Goal: Transaction & Acquisition: Purchase product/service

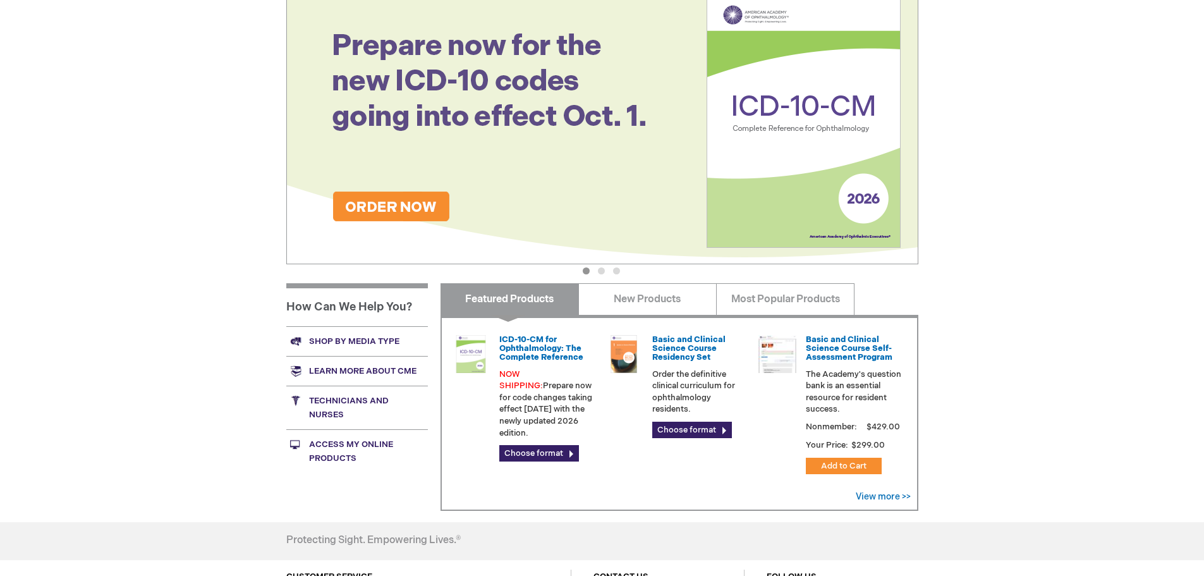
scroll to position [253, 0]
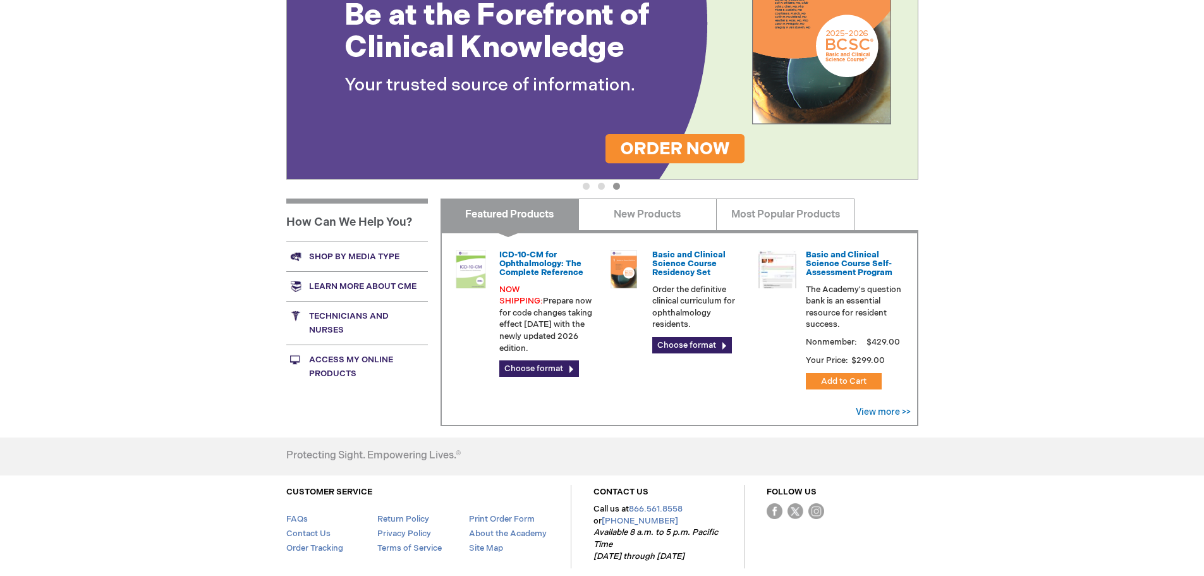
click at [355, 257] on link "Shop by media type" at bounding box center [357, 256] width 142 height 30
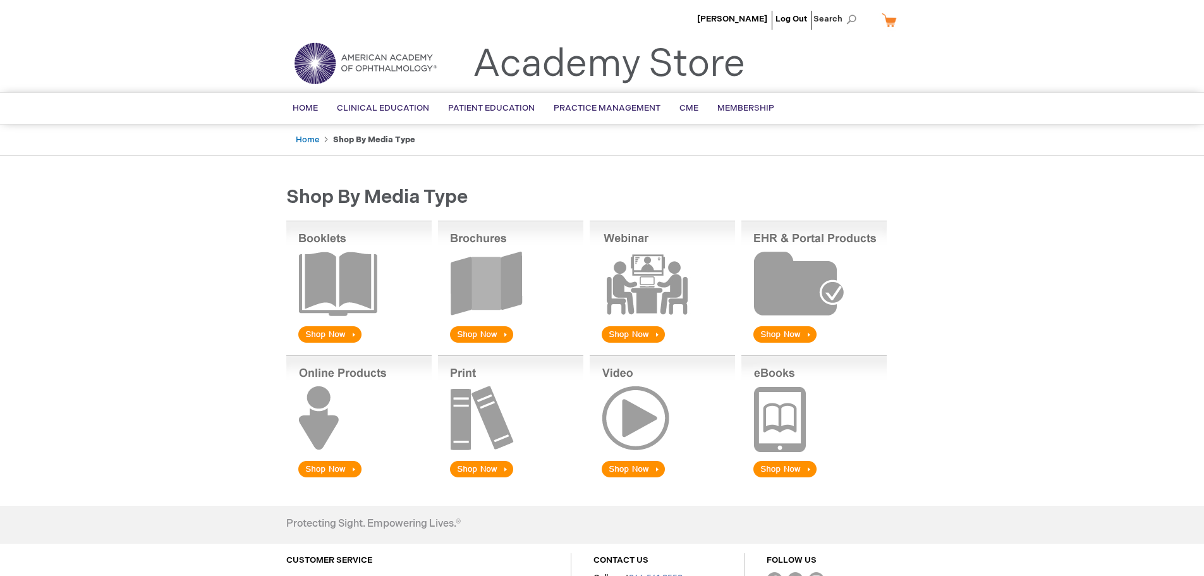
click at [501, 339] on img at bounding box center [510, 283] width 145 height 125
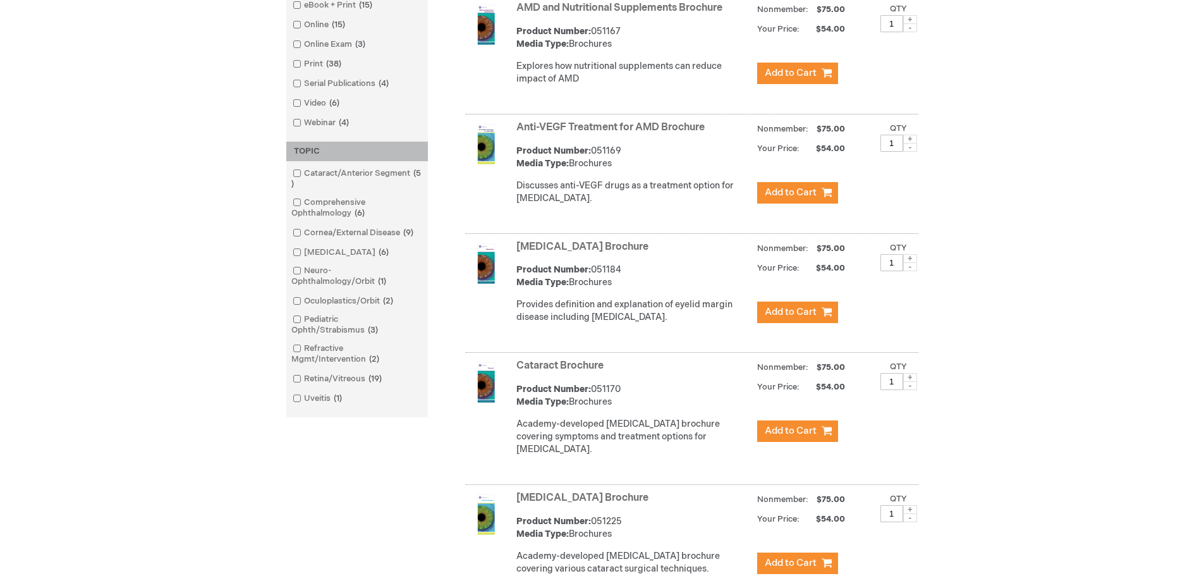
scroll to position [632, 0]
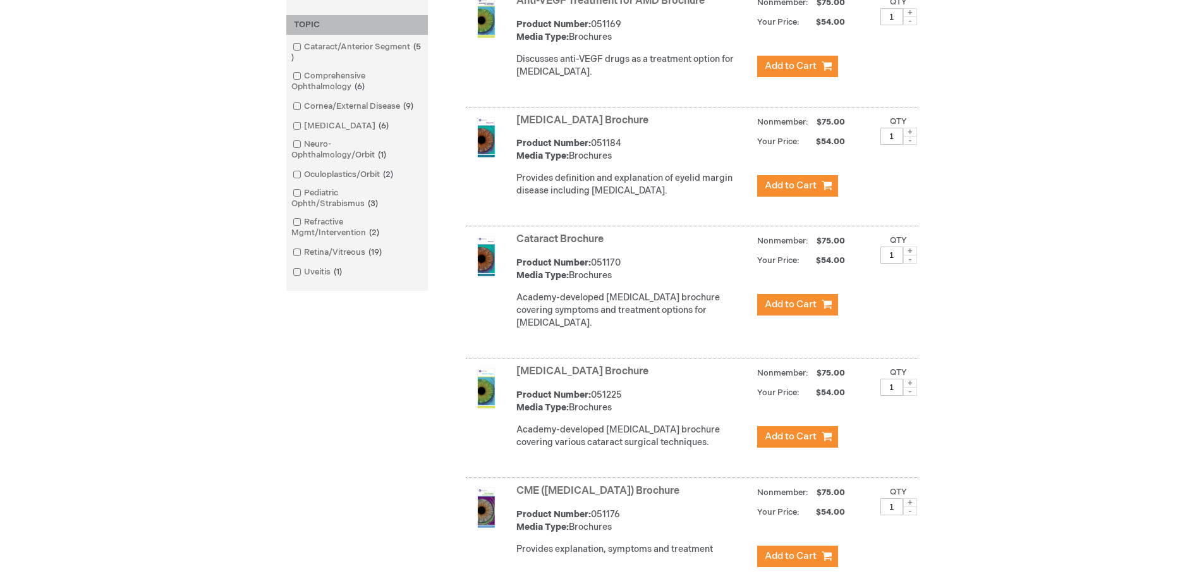
click at [890, 264] on input "1" at bounding box center [892, 255] width 23 height 17
type input "4"
click at [807, 310] on span "Add to Cart" at bounding box center [791, 304] width 52 height 12
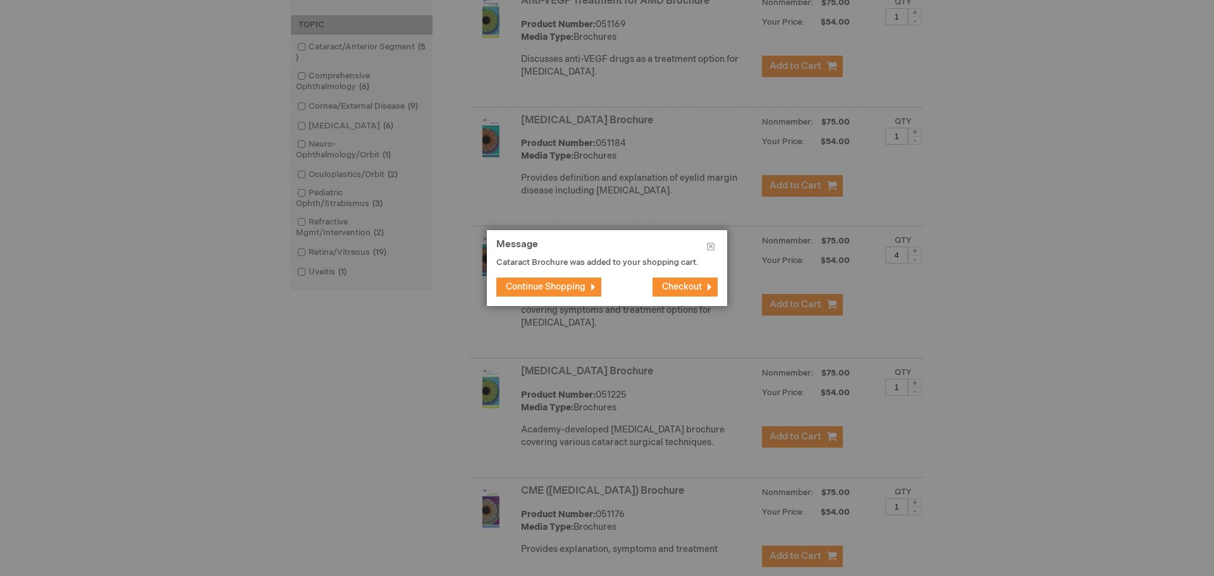
click at [566, 289] on span "Continue Shopping" at bounding box center [546, 286] width 80 height 11
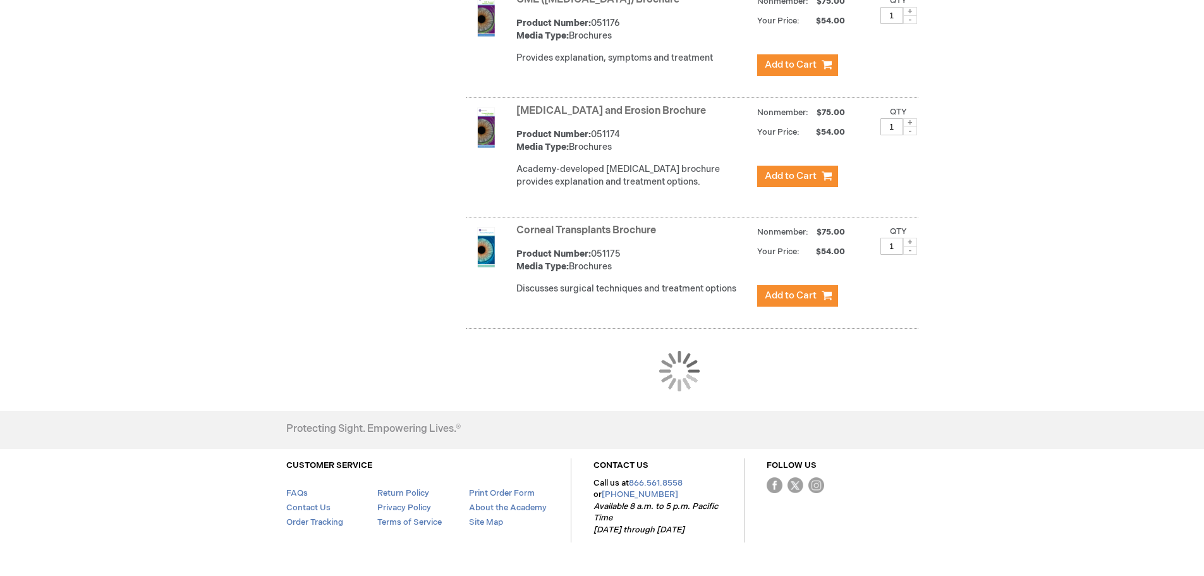
scroll to position [1173, 0]
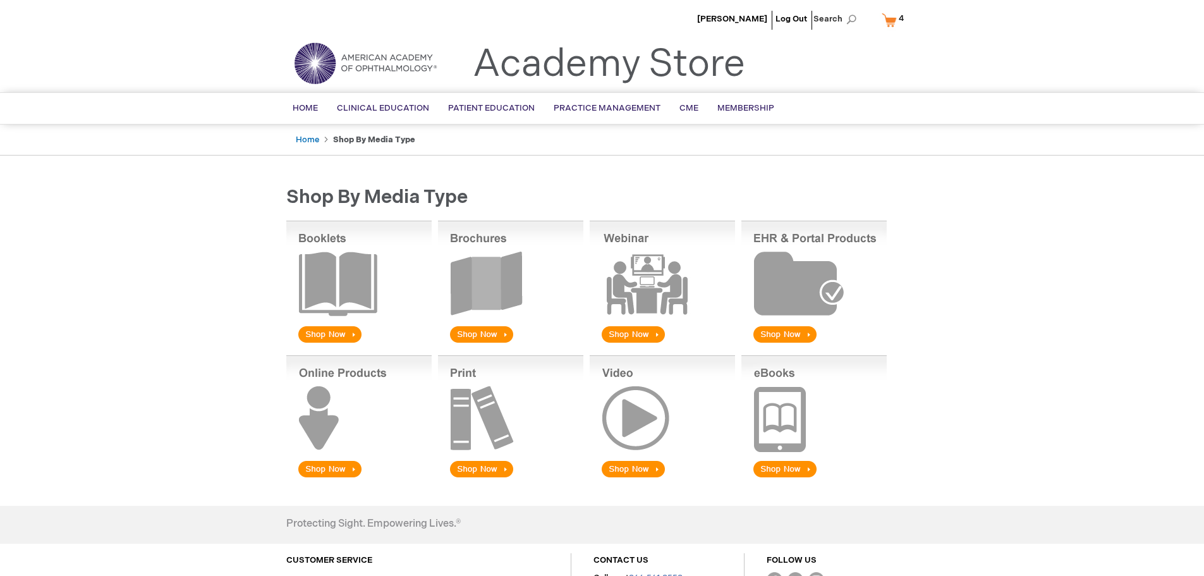
click at [891, 21] on link "My Cart 4 4 items" at bounding box center [895, 20] width 33 height 22
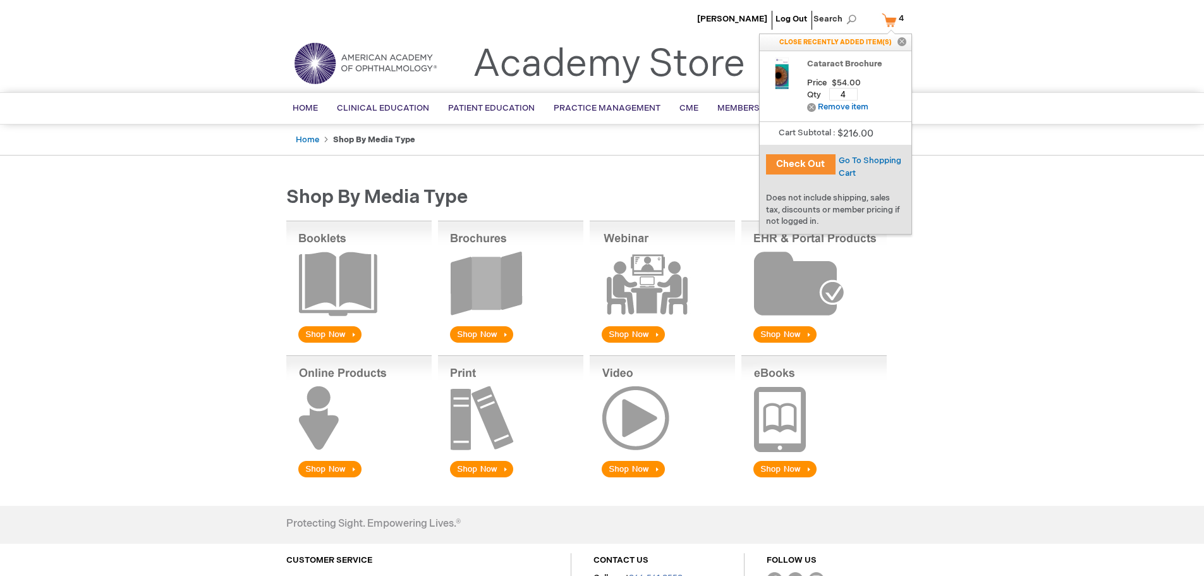
click at [805, 166] on button "Check Out" at bounding box center [801, 164] width 70 height 20
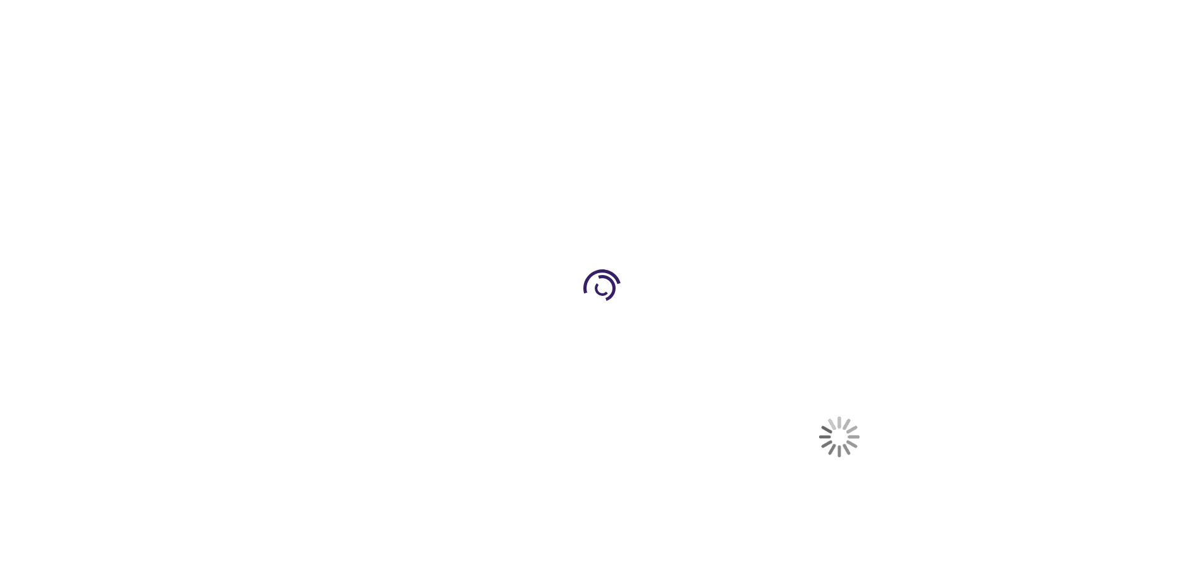
select select "US"
select select "44"
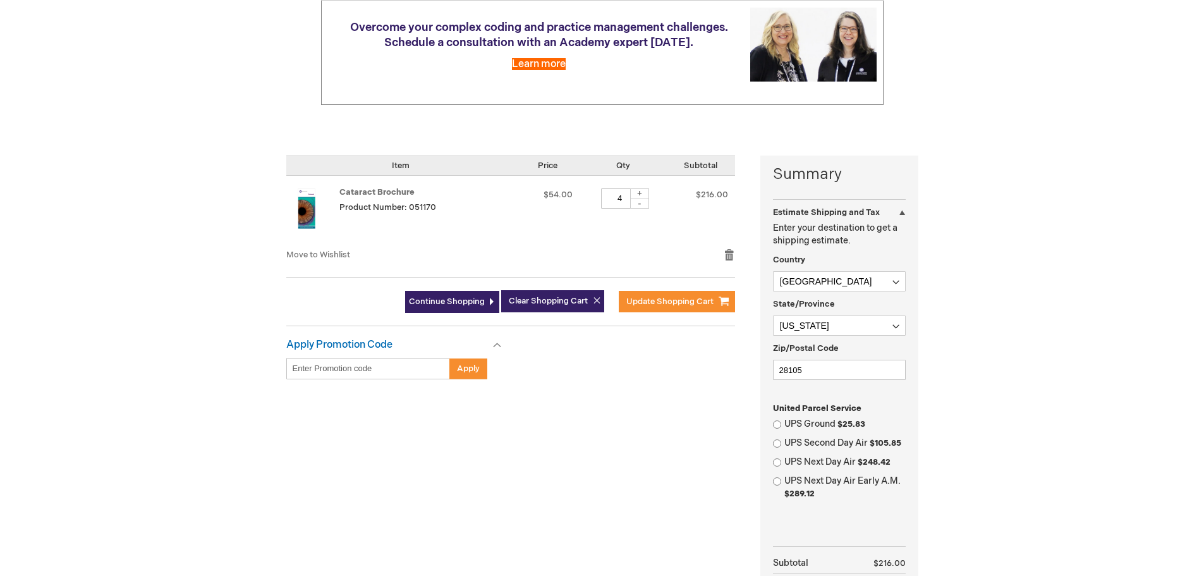
scroll to position [190, 0]
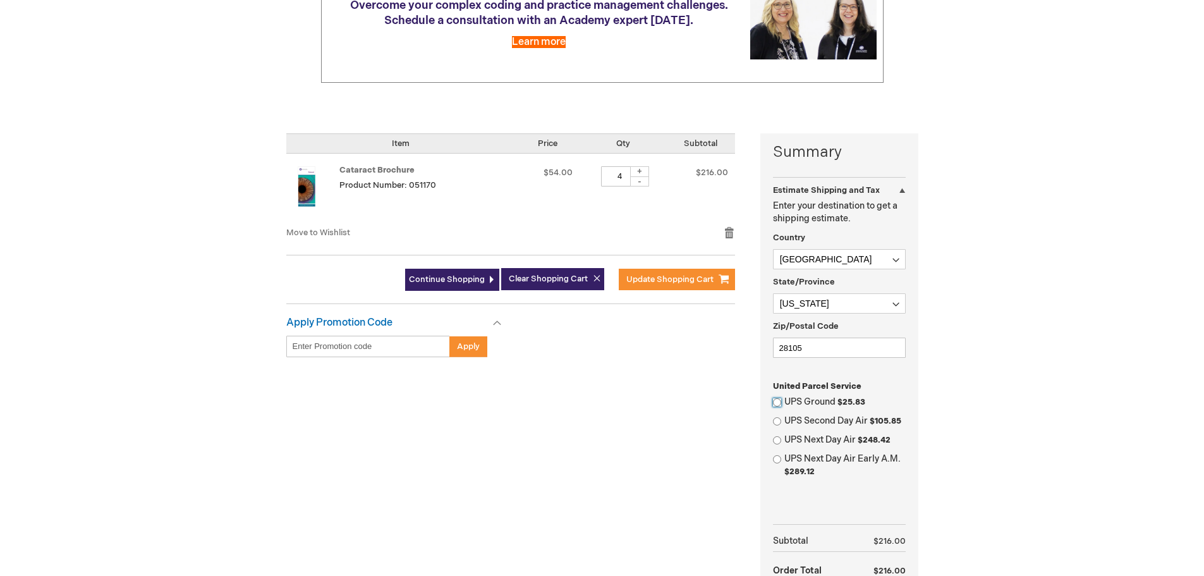
click at [780, 399] on input "UPS Ground $25.83" at bounding box center [777, 402] width 8 height 8
radio input "true"
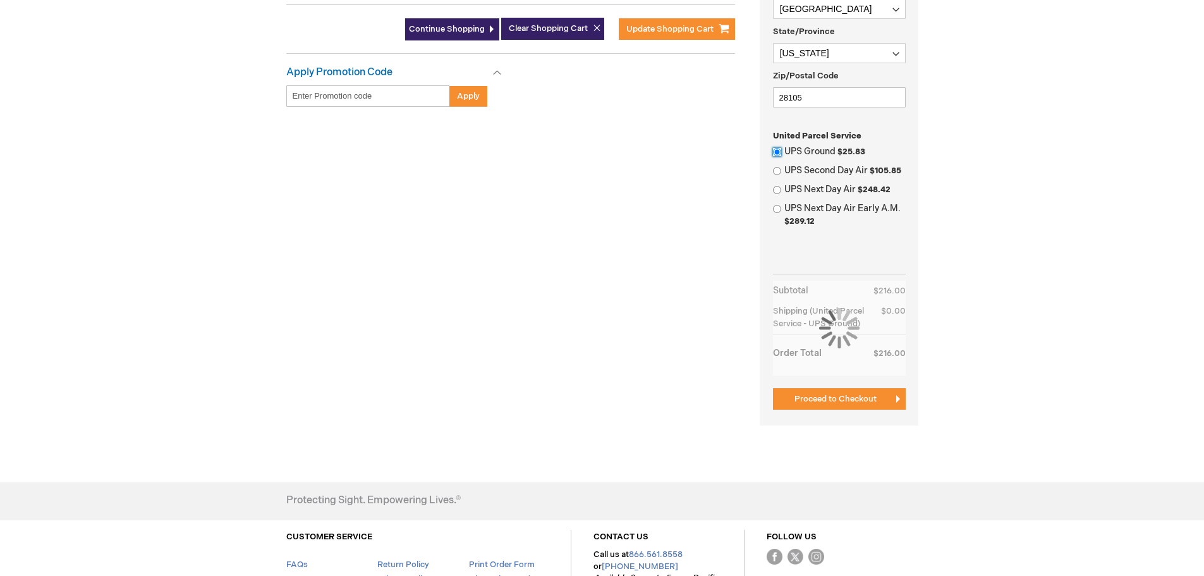
scroll to position [442, 0]
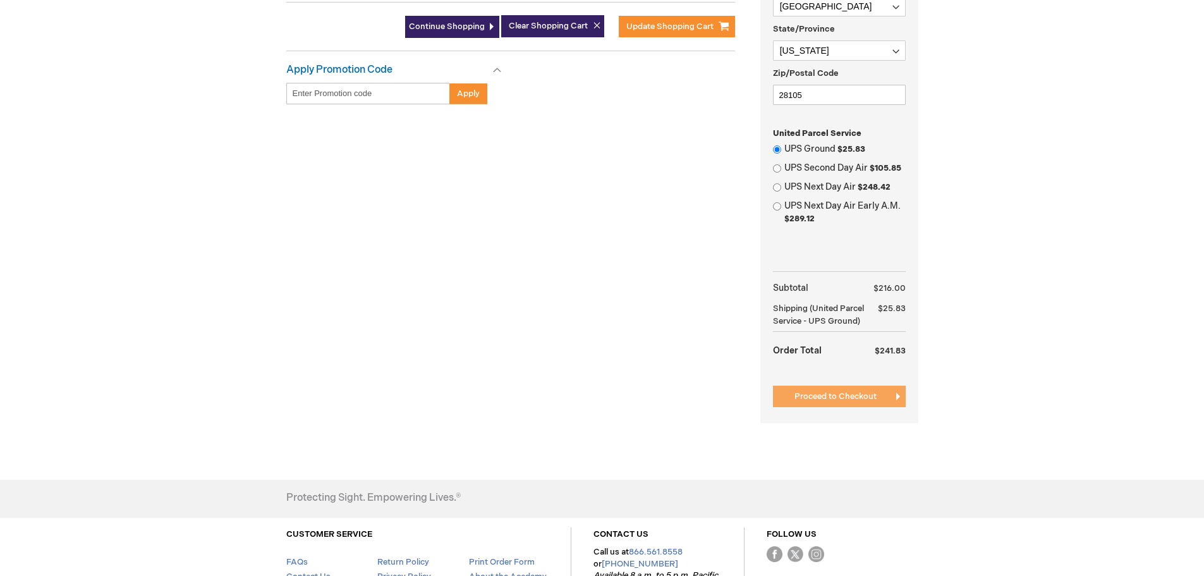
click at [841, 396] on span "Proceed to Checkout" at bounding box center [836, 396] width 82 height 10
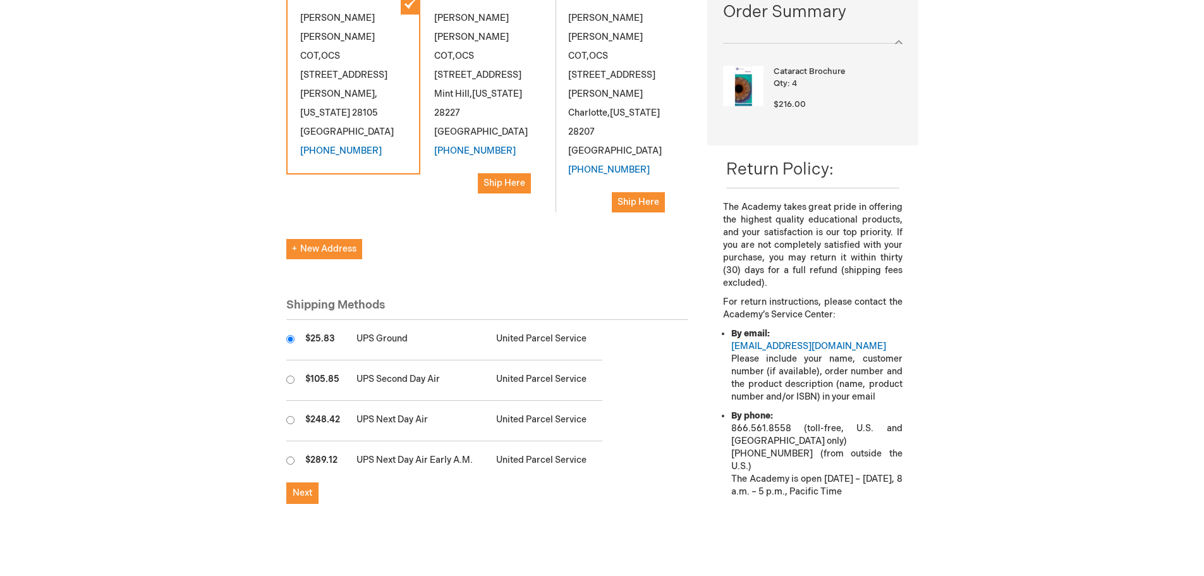
scroll to position [253, 0]
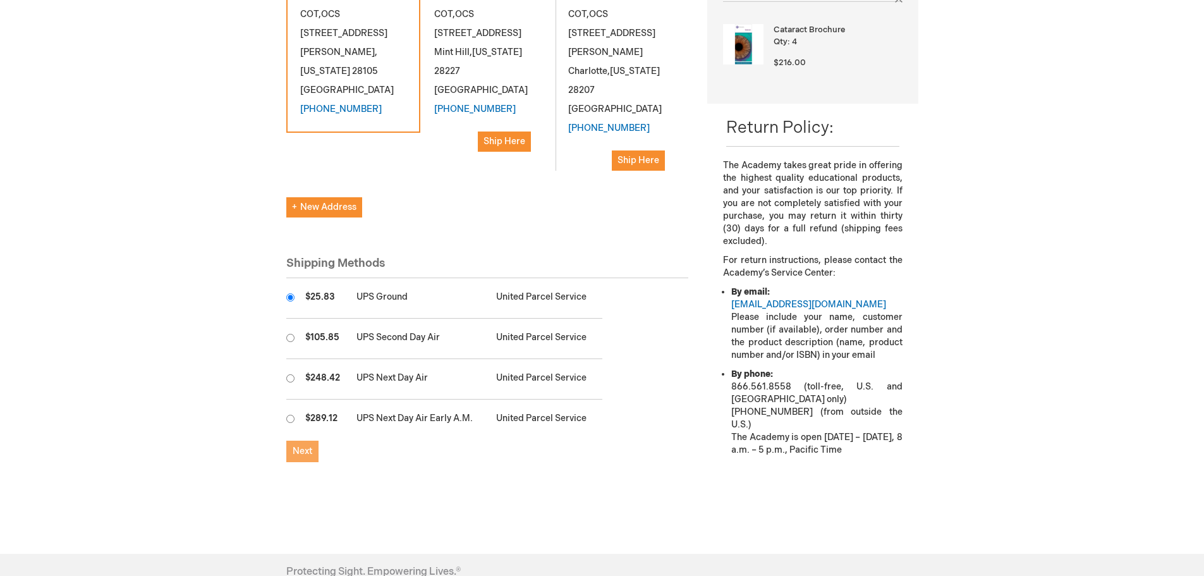
click at [313, 441] on button "Next" at bounding box center [302, 451] width 32 height 21
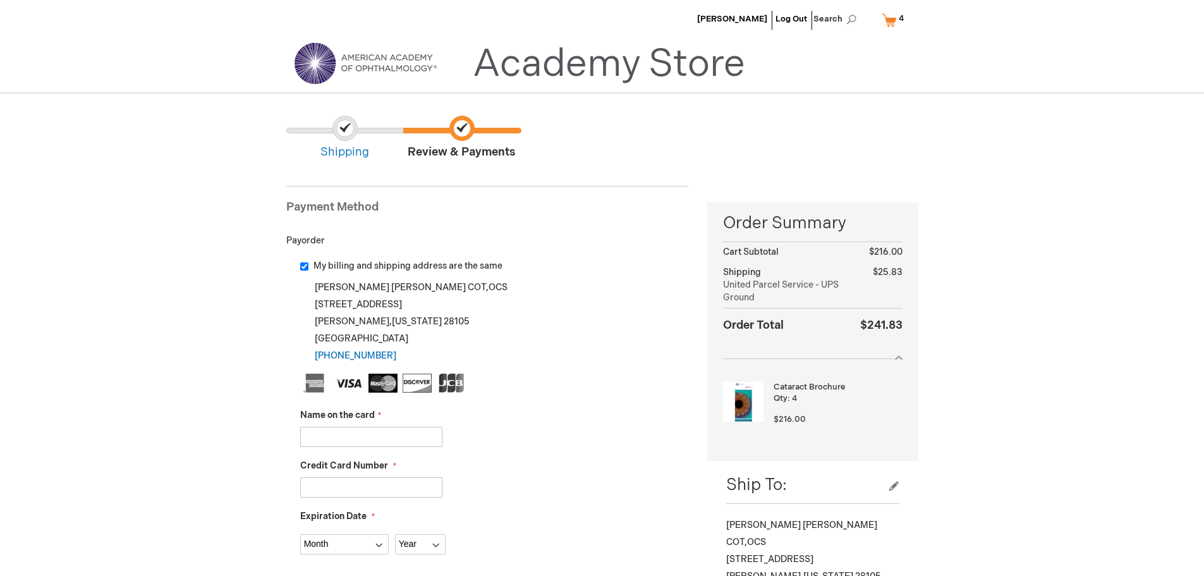
click at [394, 418] on div "Name on the card" at bounding box center [494, 428] width 389 height 38
click at [393, 430] on input "Name on the card" at bounding box center [371, 437] width 142 height 20
type input "[PERSON_NAME]"
type input "[CREDIT_CARD_NUMBER]"
select select "4"
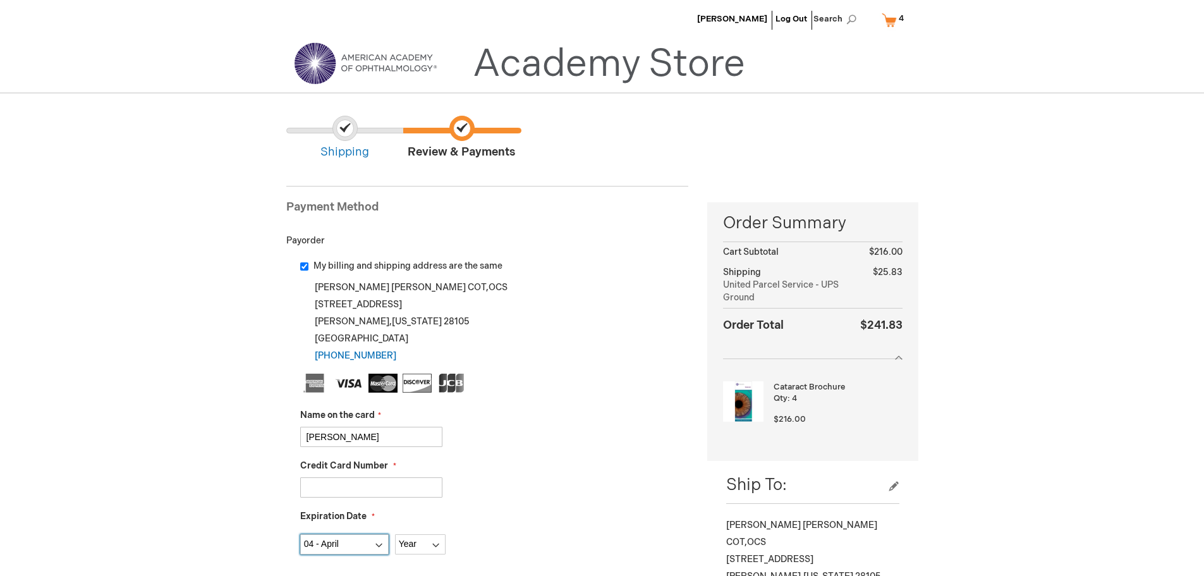
select select "2026"
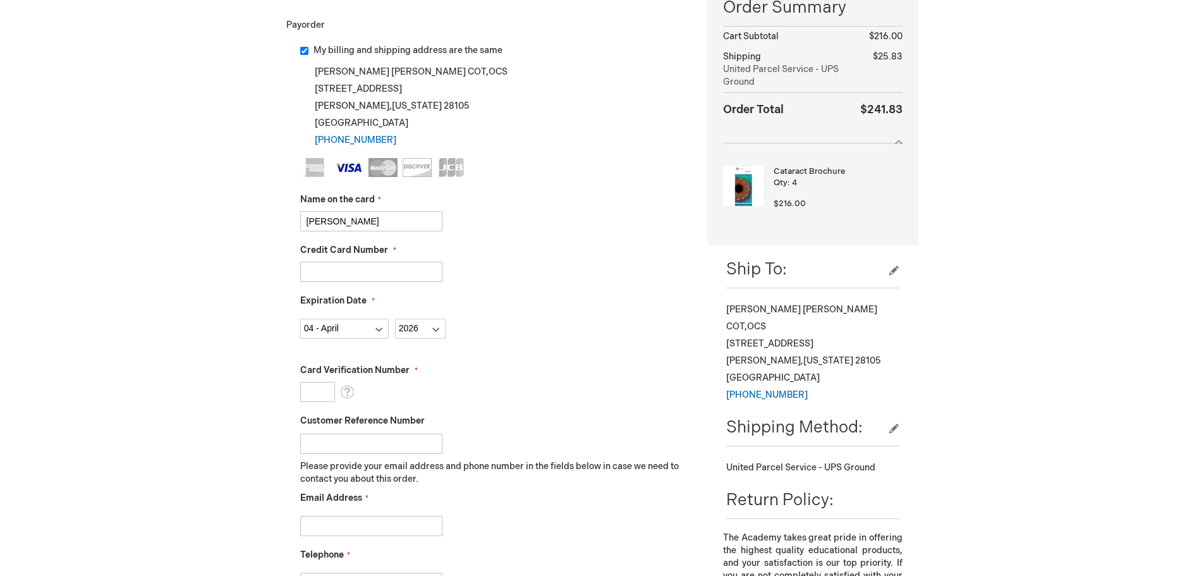
scroll to position [253, 0]
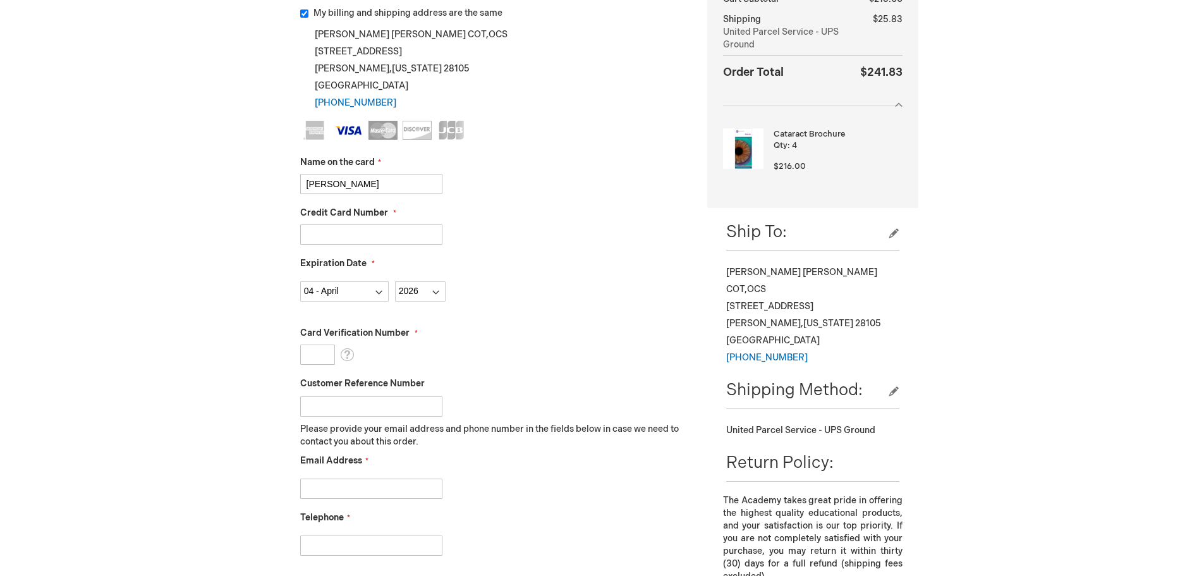
click at [315, 357] on input "Card Verification Number" at bounding box center [317, 354] width 35 height 20
type input "749"
click at [348, 490] on input "Email Address" at bounding box center [371, 488] width 142 height 20
type input "[EMAIL_ADDRESS][DOMAIN_NAME]"
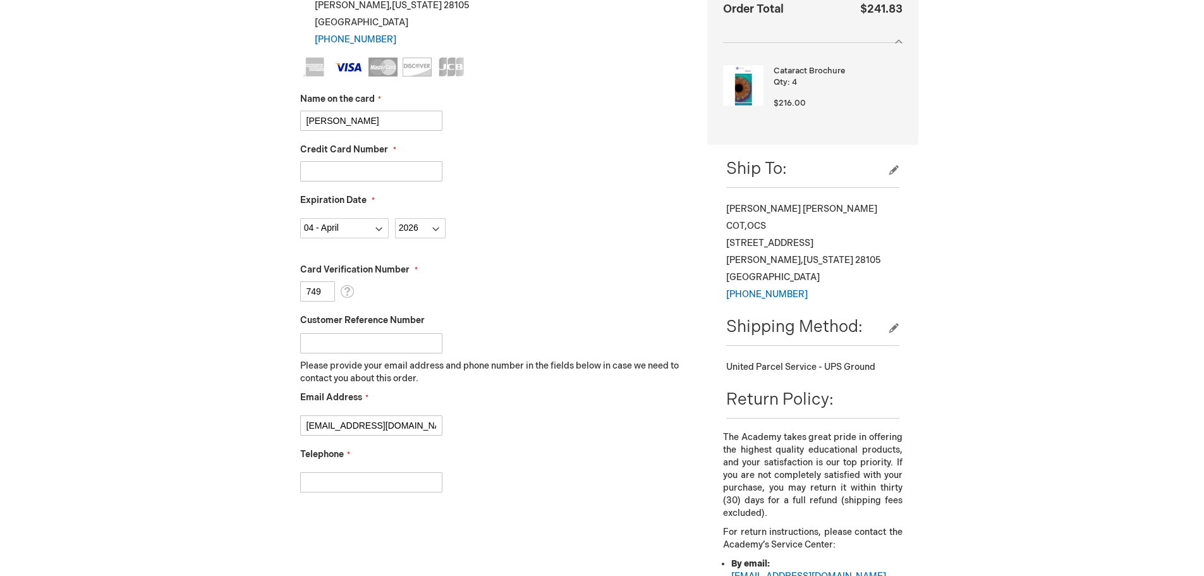
click at [385, 480] on input "Telephone" at bounding box center [371, 482] width 142 height 20
type input "7049896001"
click at [508, 465] on div "Telephone 7049896001" at bounding box center [494, 470] width 389 height 44
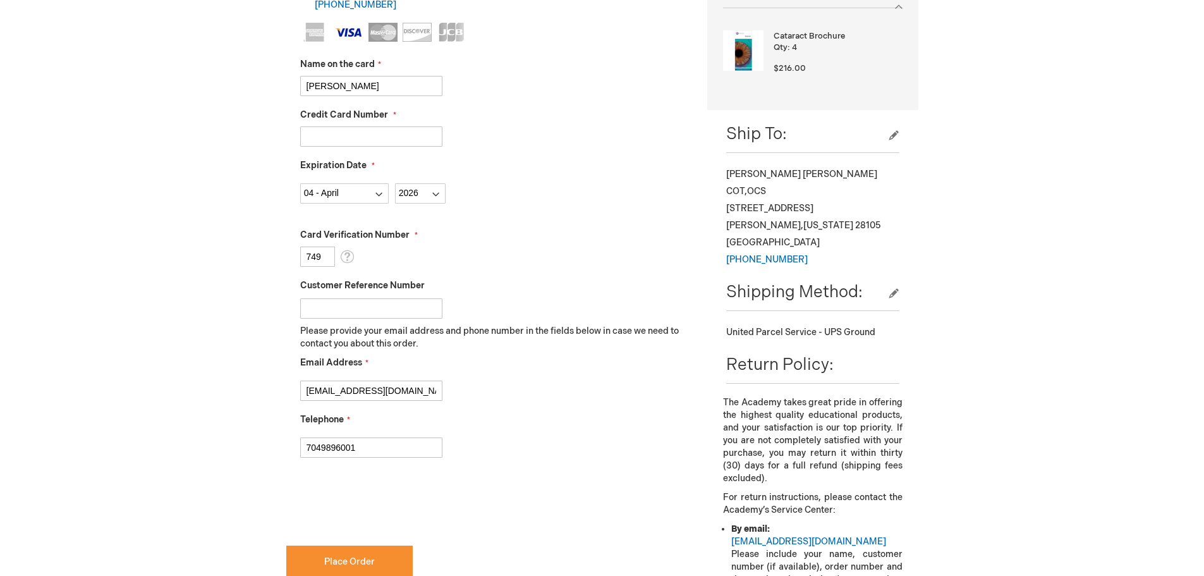
scroll to position [379, 0]
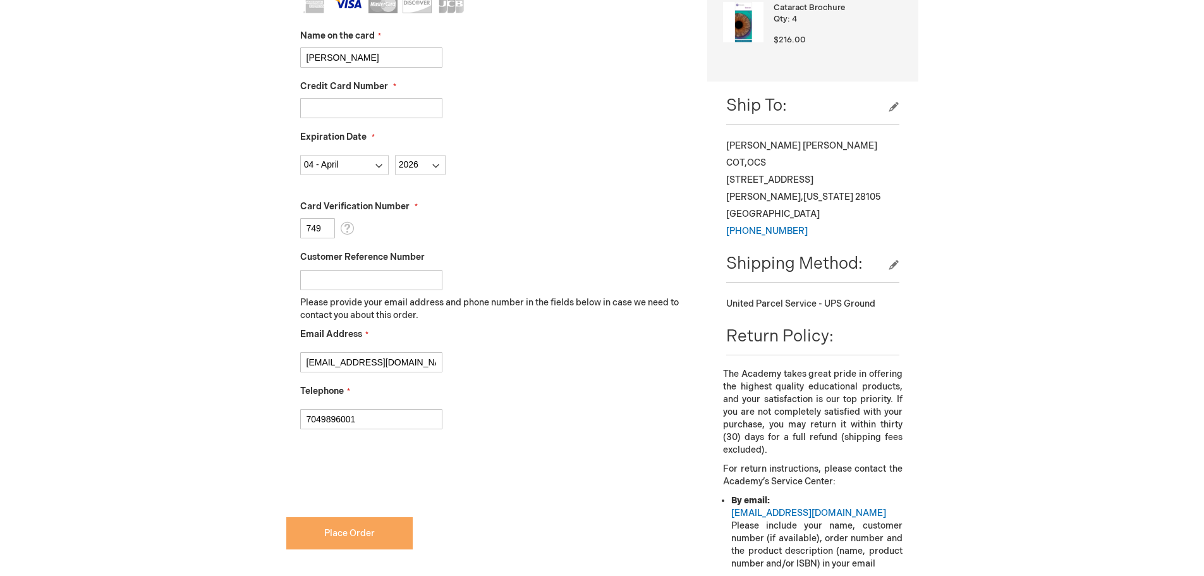
checkbox input "true"
click at [368, 535] on span "Place Order" at bounding box center [349, 533] width 51 height 11
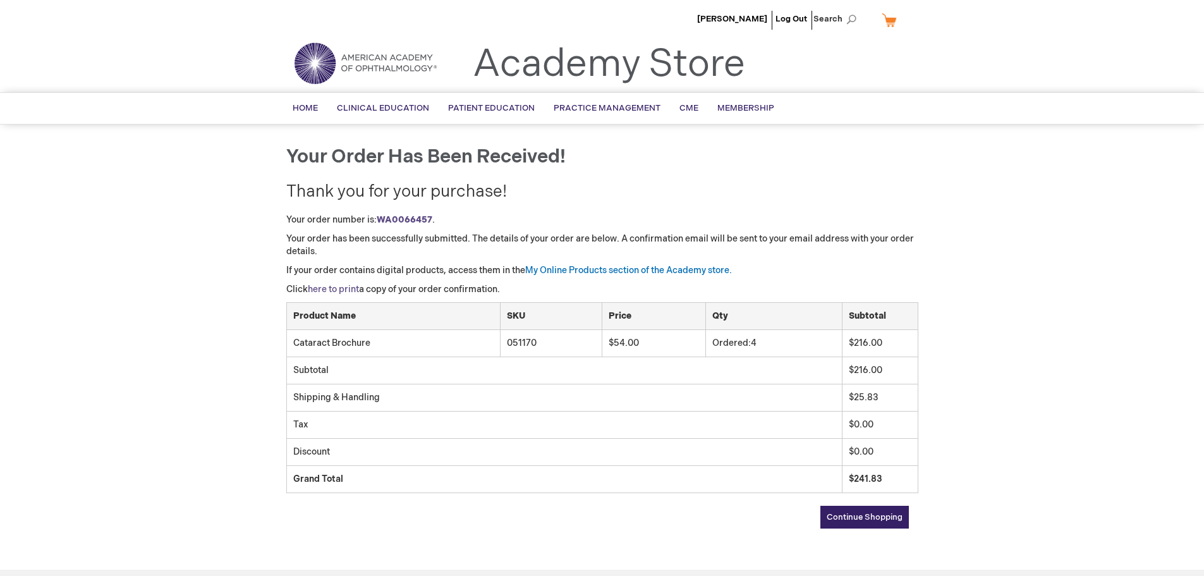
click at [322, 291] on link "here to print" at bounding box center [333, 289] width 51 height 11
